Goal: Information Seeking & Learning: Find specific fact

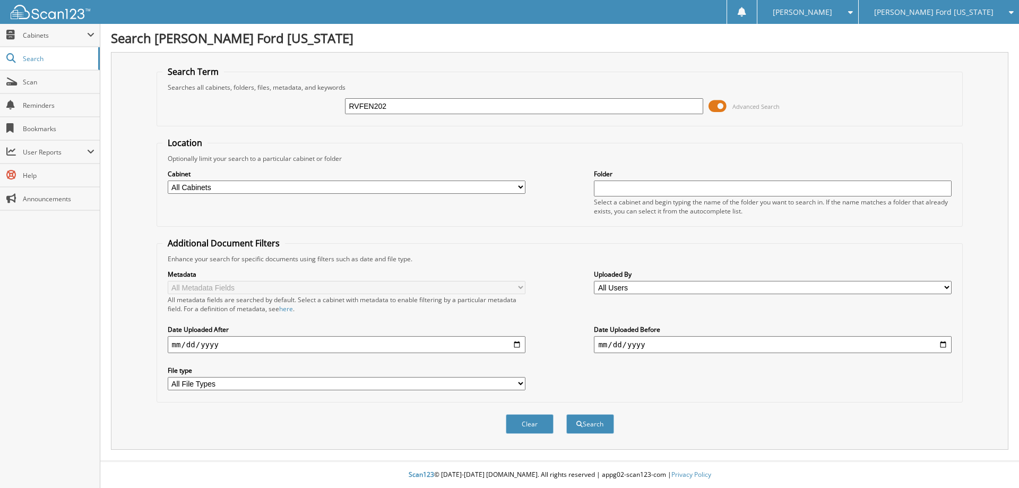
type input "RVFEN202"
click at [566, 414] on button "Search" at bounding box center [590, 424] width 48 height 20
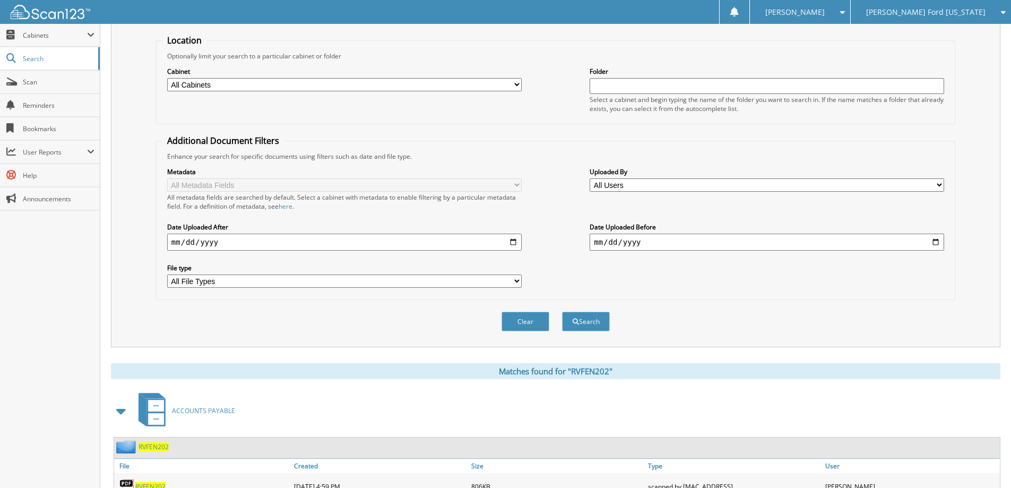
scroll to position [212, 0]
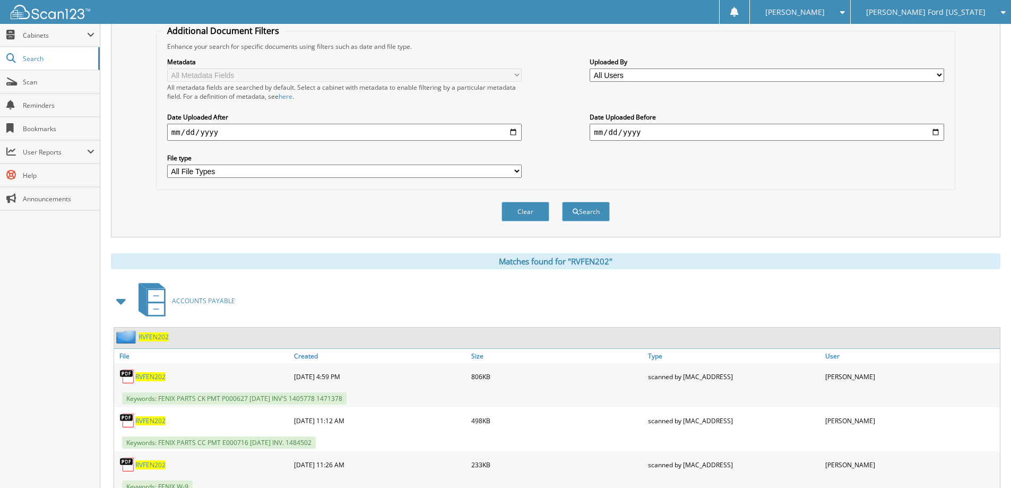
click at [162, 337] on span "RVFEN202" at bounding box center [153, 336] width 30 height 9
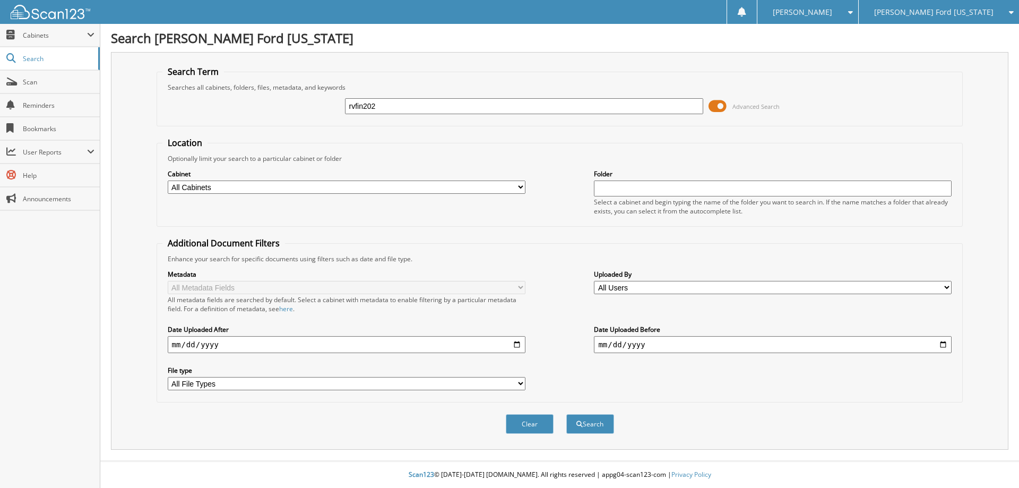
type input "rvfin202"
click at [566, 414] on button "Search" at bounding box center [590, 424] width 48 height 20
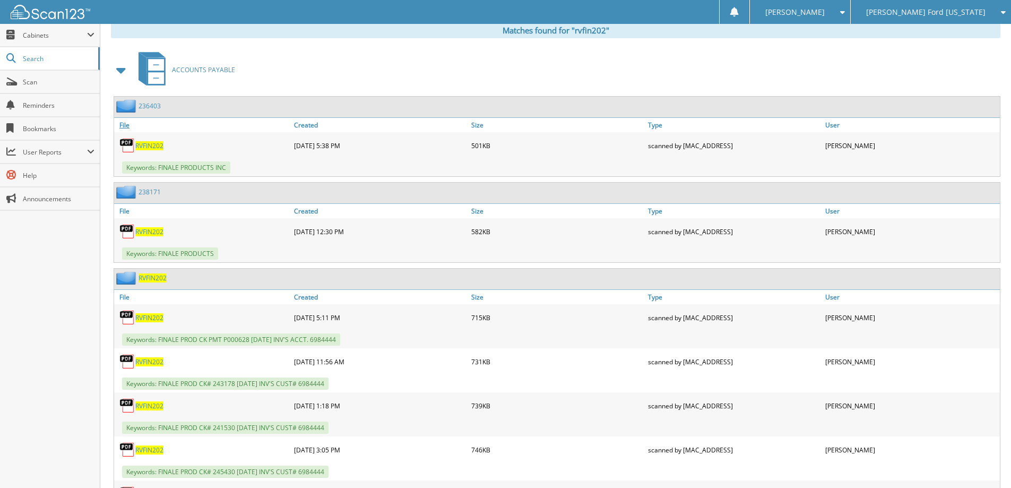
scroll to position [478, 0]
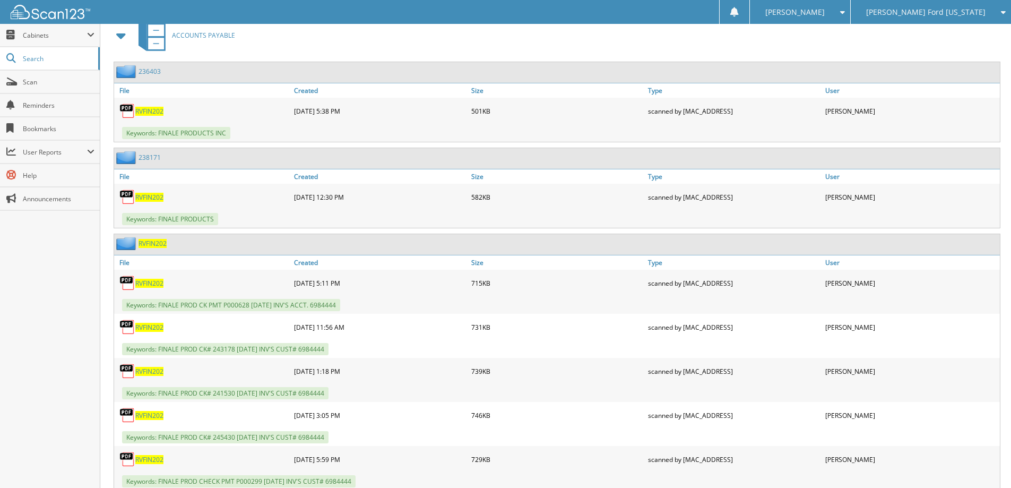
click at [151, 241] on span "RVFIN202" at bounding box center [152, 243] width 28 height 9
